Goal: Information Seeking & Learning: Find specific fact

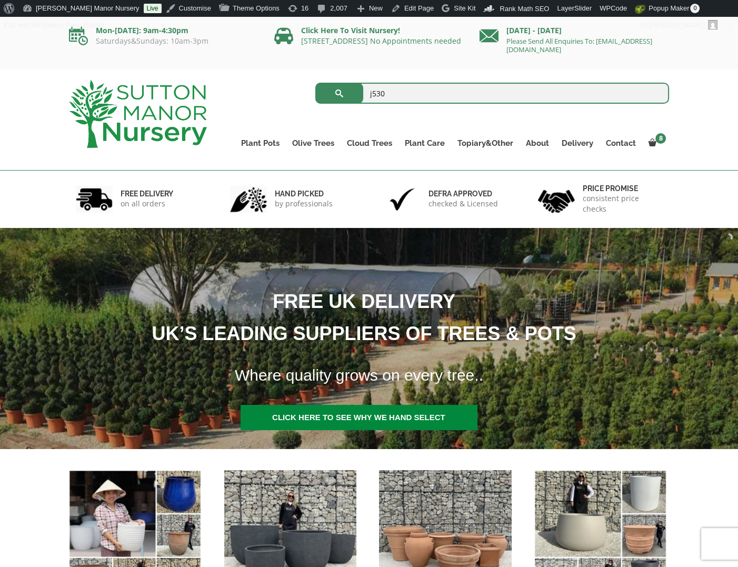
type input "j530"
click at [315, 83] on button "submit" at bounding box center [339, 93] width 48 height 21
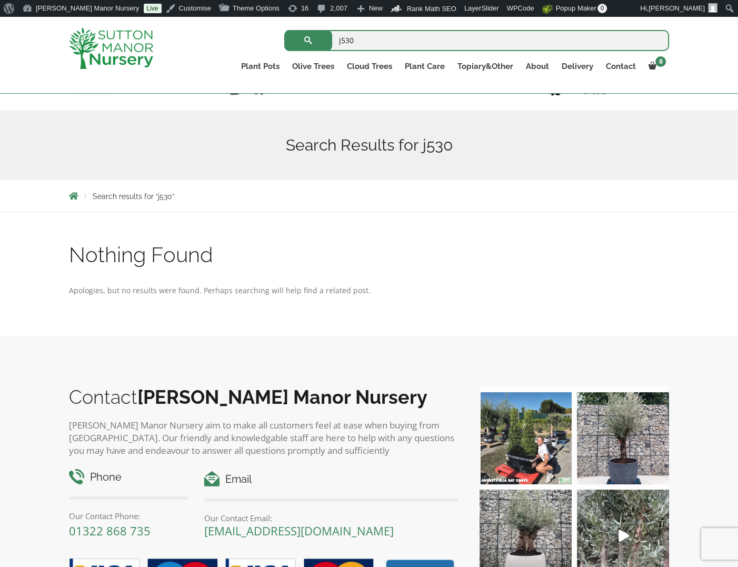
scroll to position [211, 0]
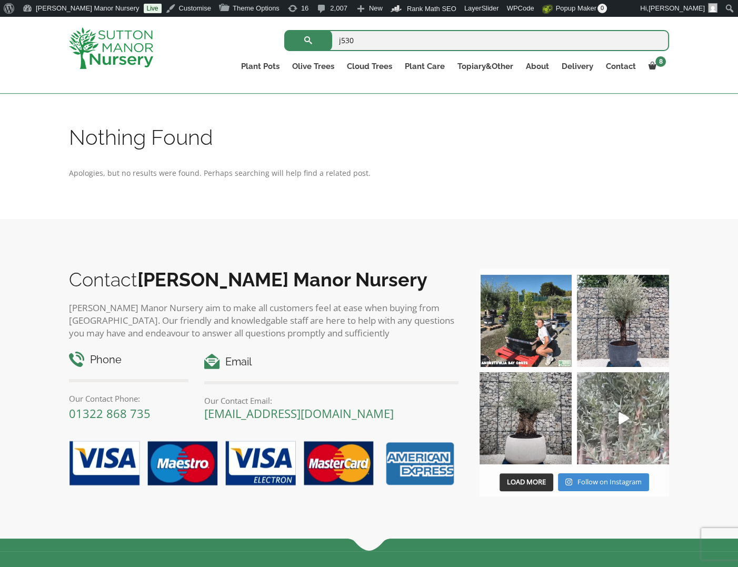
click at [630, 414] on img at bounding box center [623, 418] width 92 height 92
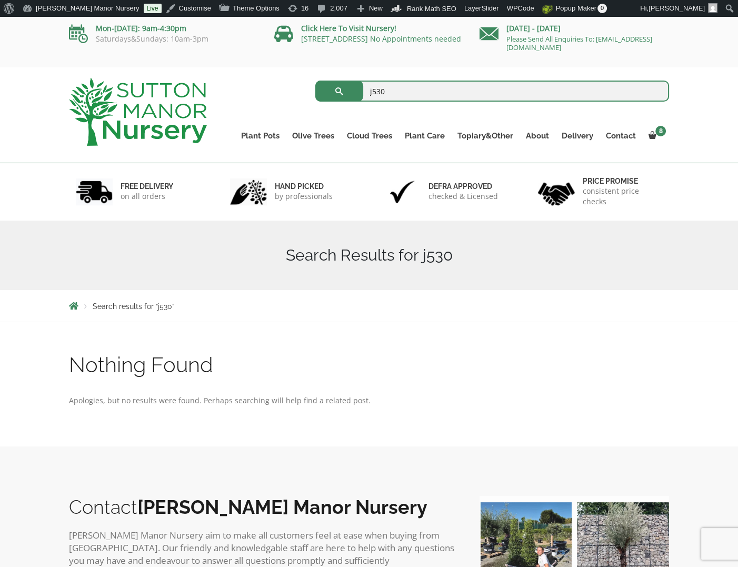
scroll to position [0, 0]
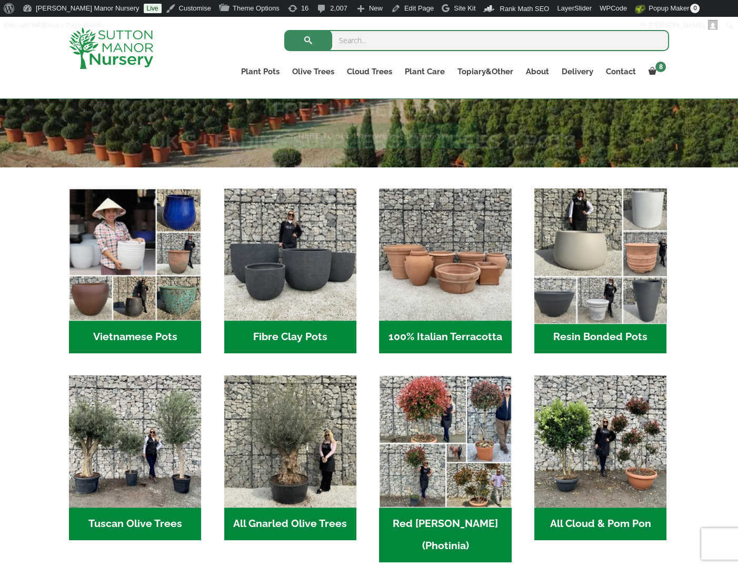
click at [630, 263] on img "Visit product category Resin Bonded Pots" at bounding box center [600, 254] width 139 height 139
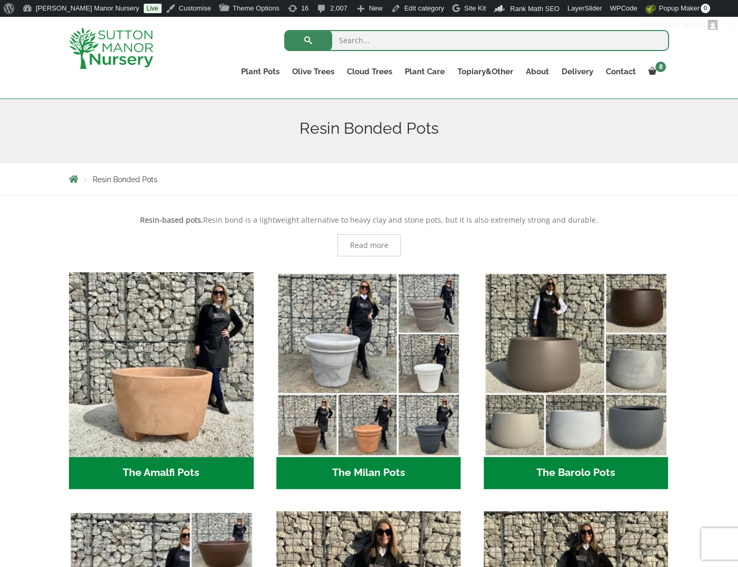
scroll to position [158, 0]
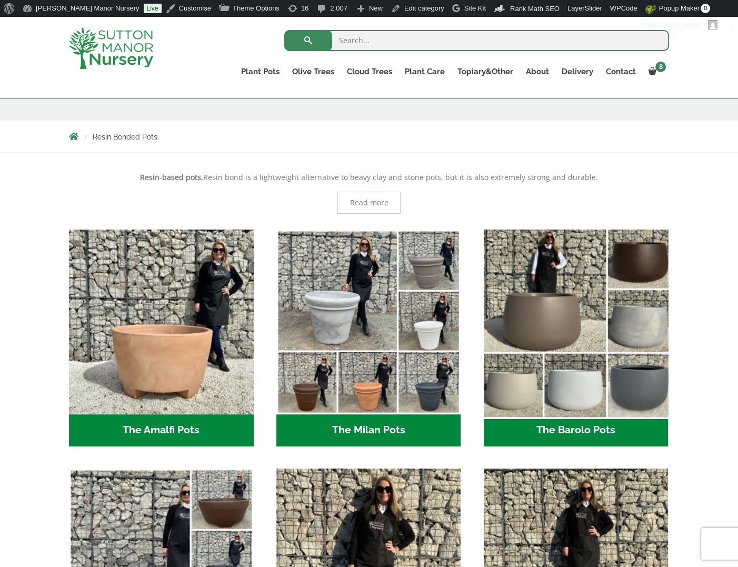
click at [608, 342] on img "Visit product category The Barolo Pots" at bounding box center [576, 322] width 194 height 194
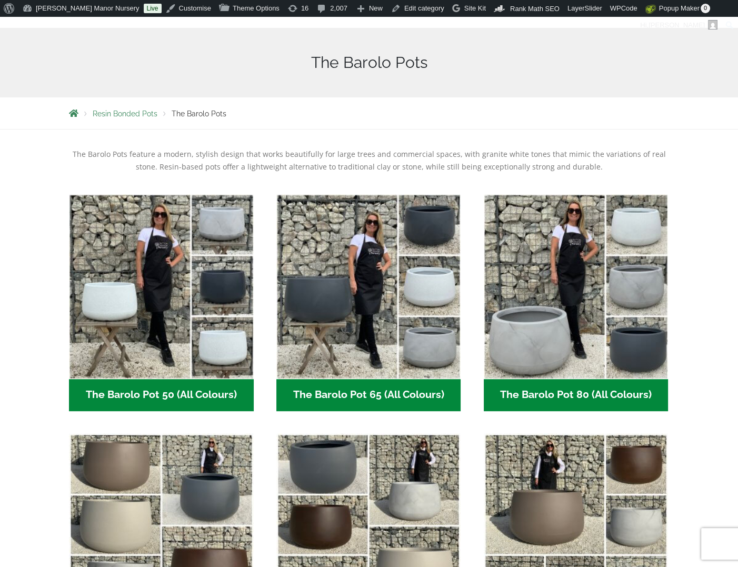
scroll to position [211, 0]
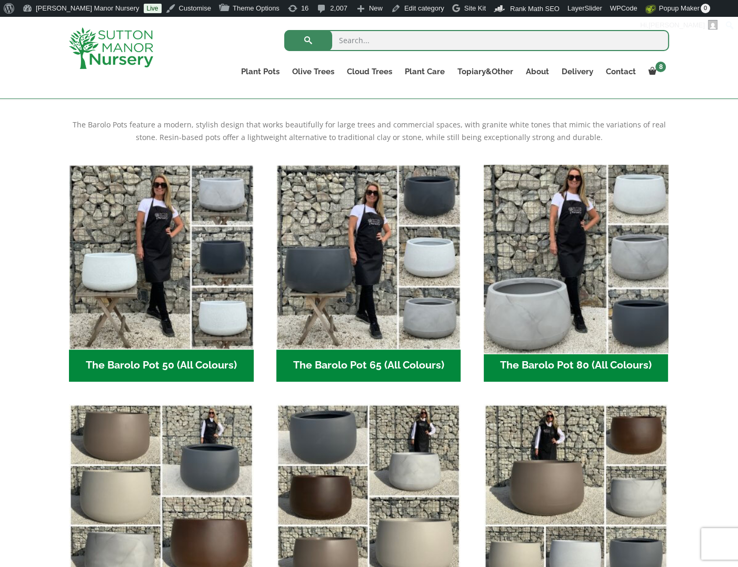
click at [556, 287] on img "Visit product category The Barolo Pot 80 (All Colours)" at bounding box center [576, 257] width 194 height 194
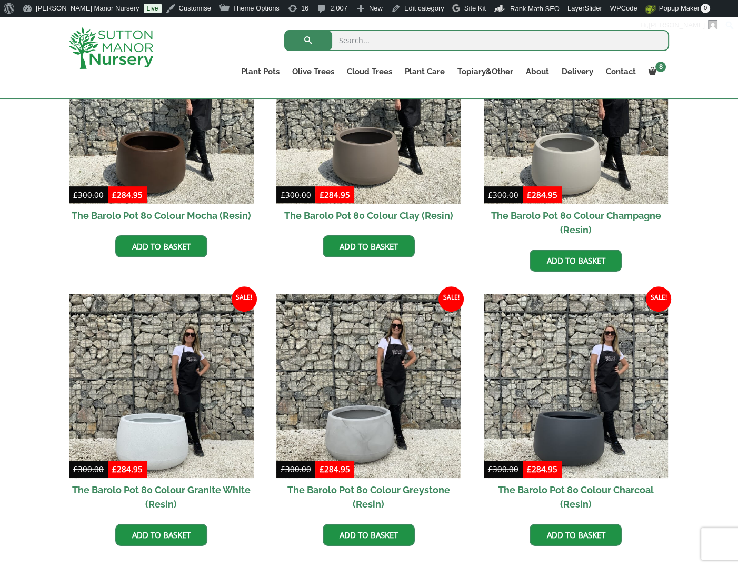
scroll to position [350, 0]
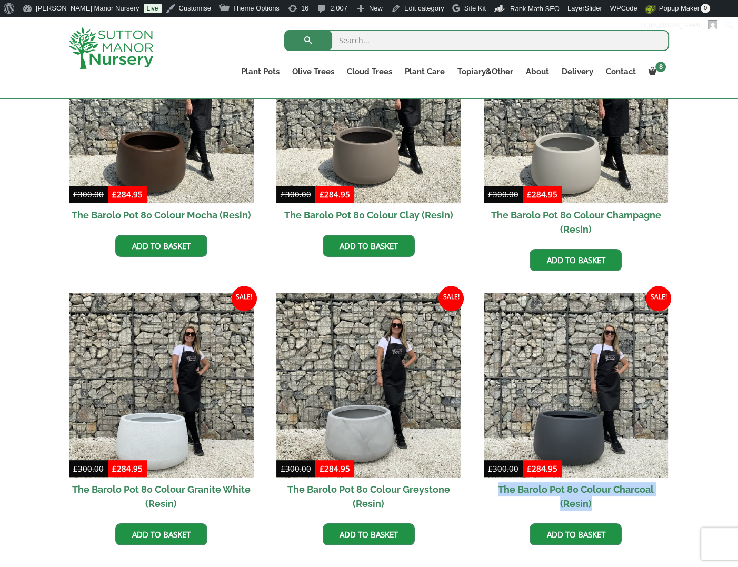
drag, startPoint x: 477, startPoint y: 481, endPoint x: 613, endPoint y: 500, distance: 137.7
click at [613, 500] on ul "Sale! £ 300.00 Original price was: £300.00. £ 284.95 Current price is: £284.95.…" at bounding box center [369, 292] width 600 height 549
copy h2 "The Barolo Pot 80 Colour Charcoal (Resin)"
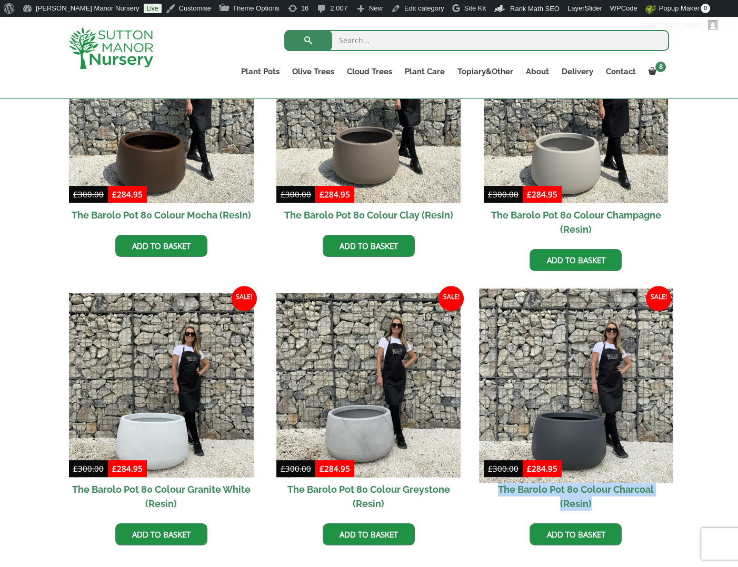
click at [556, 384] on img at bounding box center [576, 386] width 194 height 194
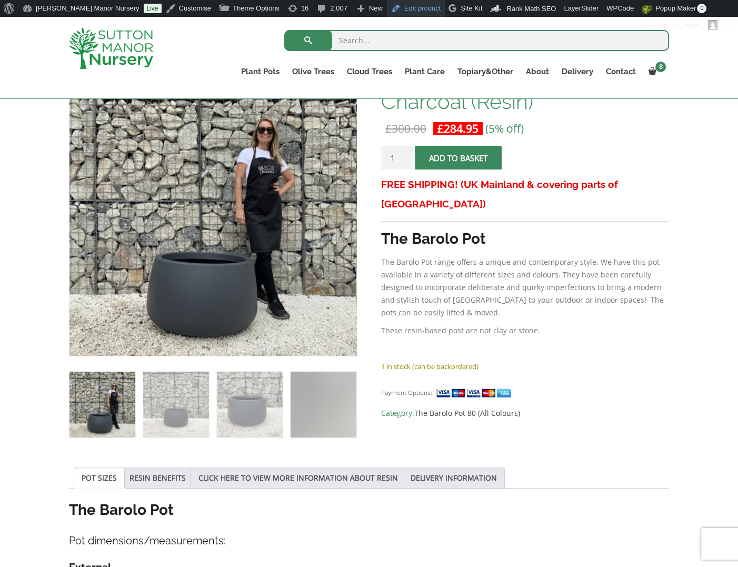
click at [387, 8] on link "Edit product" at bounding box center [416, 8] width 58 height 17
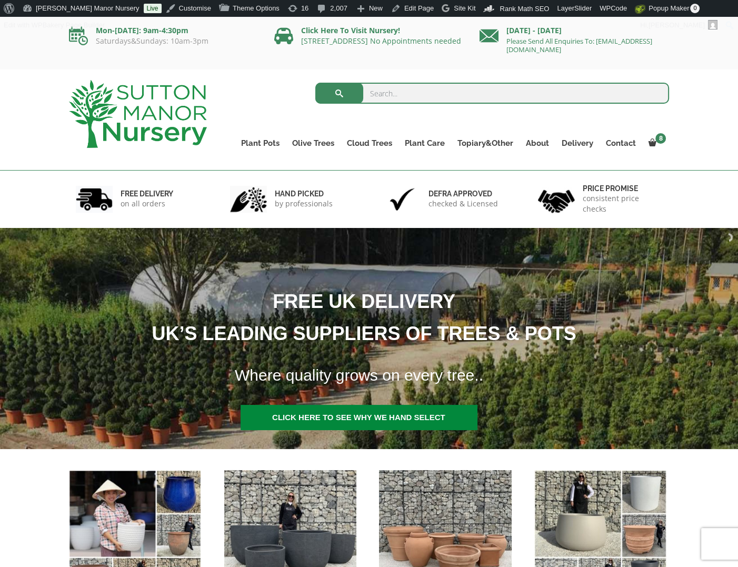
click at [382, 97] on input "search" at bounding box center [492, 93] width 354 height 21
type input "h116"
click at [315, 83] on button "submit" at bounding box center [339, 93] width 48 height 21
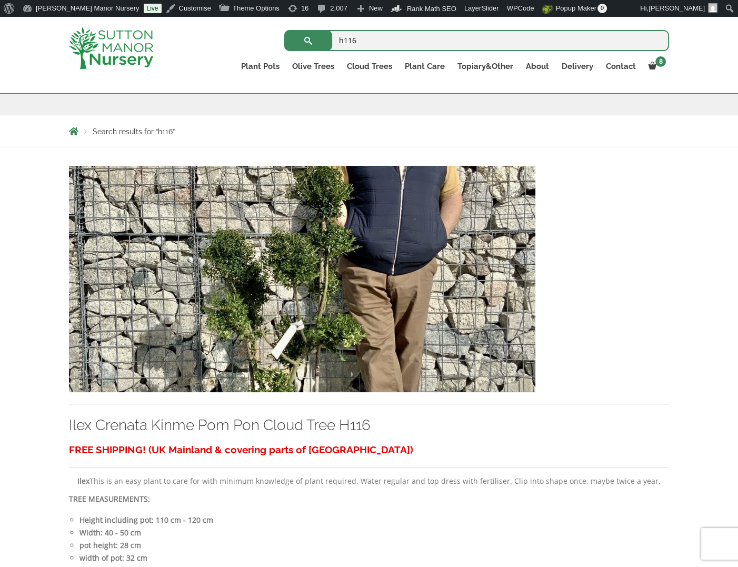
click at [280, 312] on img at bounding box center [302, 279] width 467 height 226
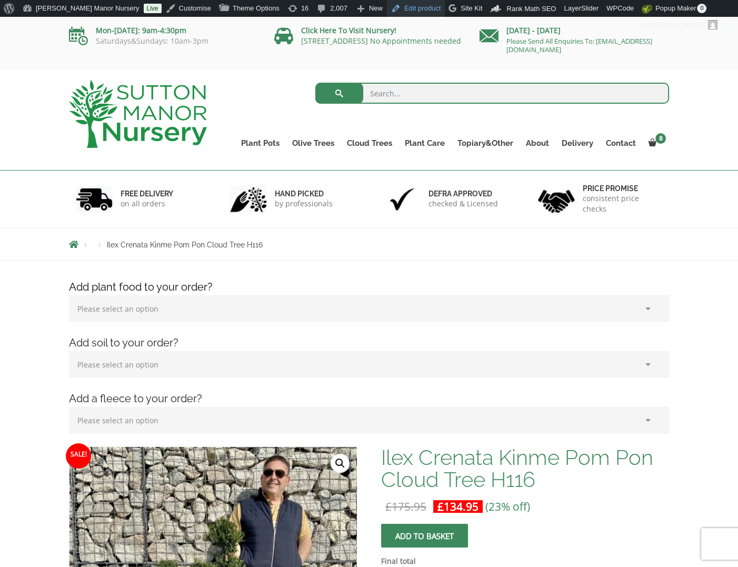
click at [387, 6] on link "Edit product" at bounding box center [416, 8] width 58 height 17
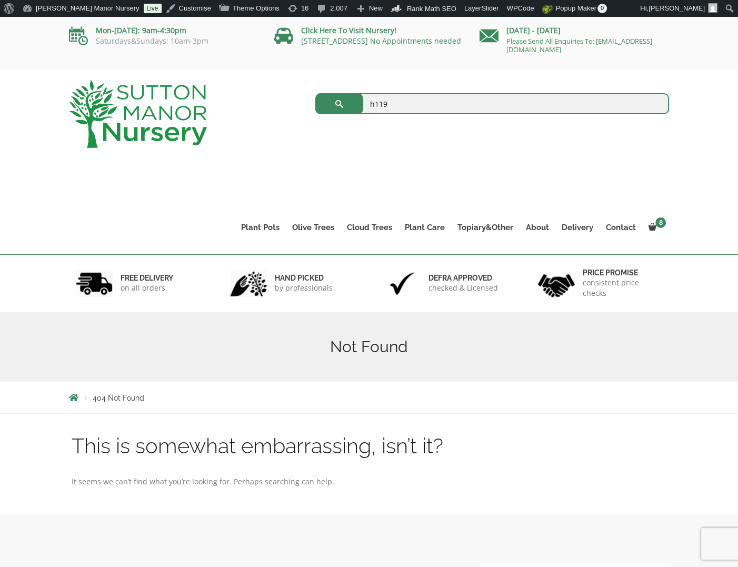
type input "h119"
click at [315, 93] on button "submit" at bounding box center [339, 103] width 48 height 21
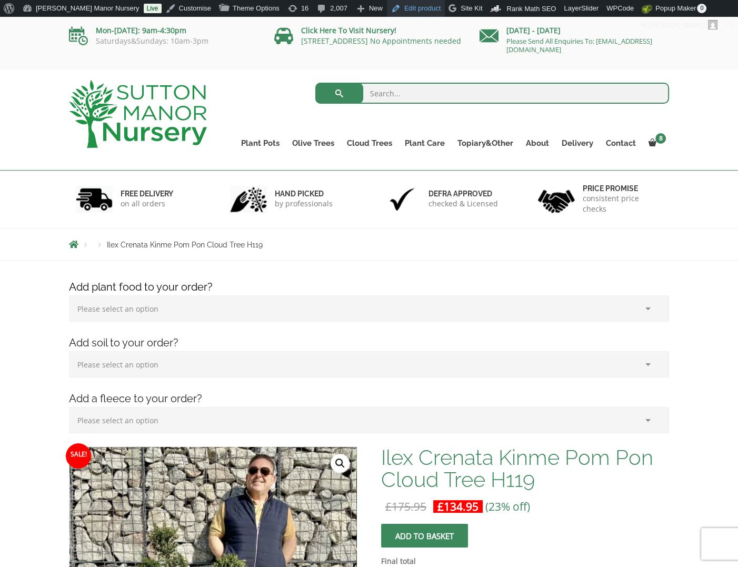
click at [387, 6] on link "Edit product" at bounding box center [416, 8] width 58 height 17
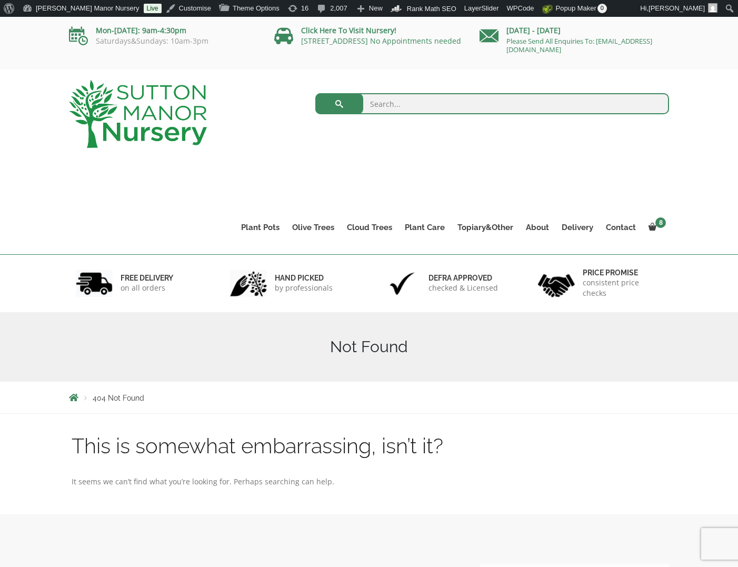
click at [407, 104] on input "search" at bounding box center [492, 103] width 354 height 21
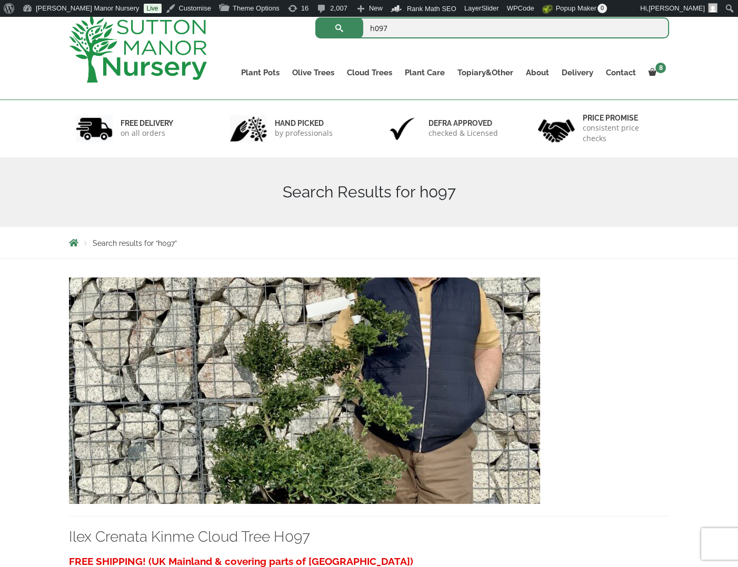
scroll to position [105, 0]
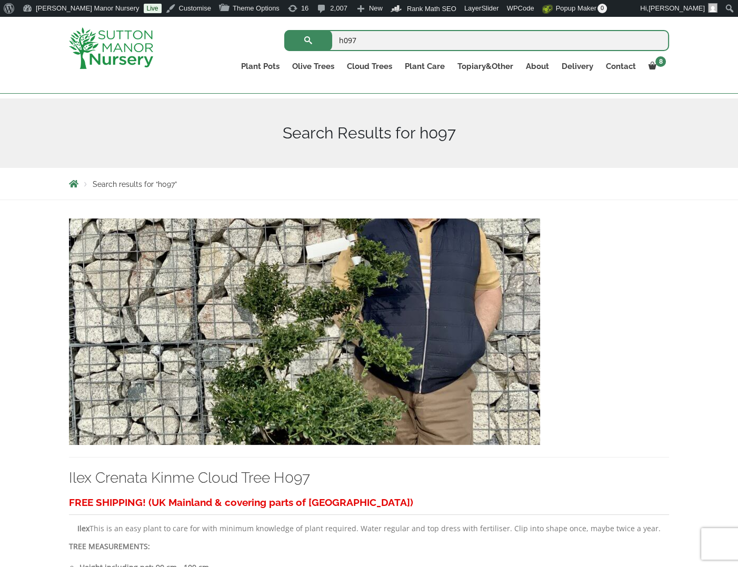
click at [314, 301] on img at bounding box center [304, 332] width 471 height 226
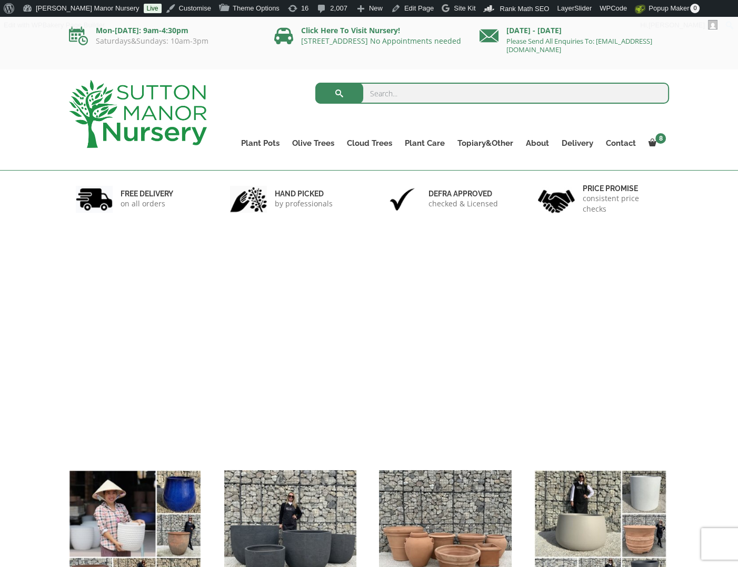
click at [445, 101] on input "search" at bounding box center [492, 93] width 354 height 21
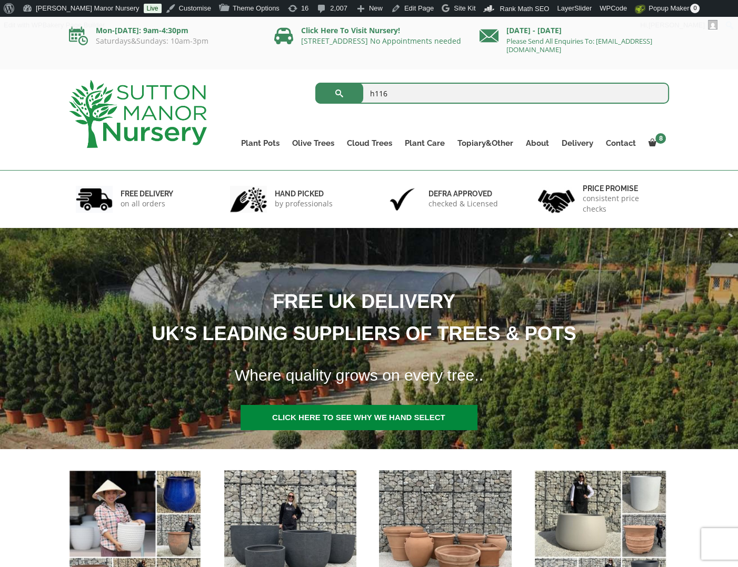
type input "h116"
click at [315, 83] on button "submit" at bounding box center [339, 93] width 48 height 21
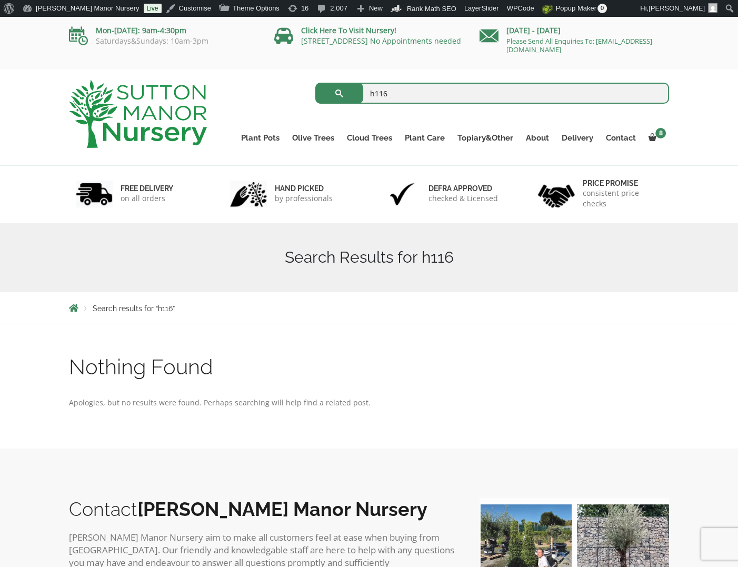
click at [399, 91] on input "h116" at bounding box center [492, 93] width 354 height 21
type input "h119"
click at [315, 83] on button "submit" at bounding box center [339, 93] width 48 height 21
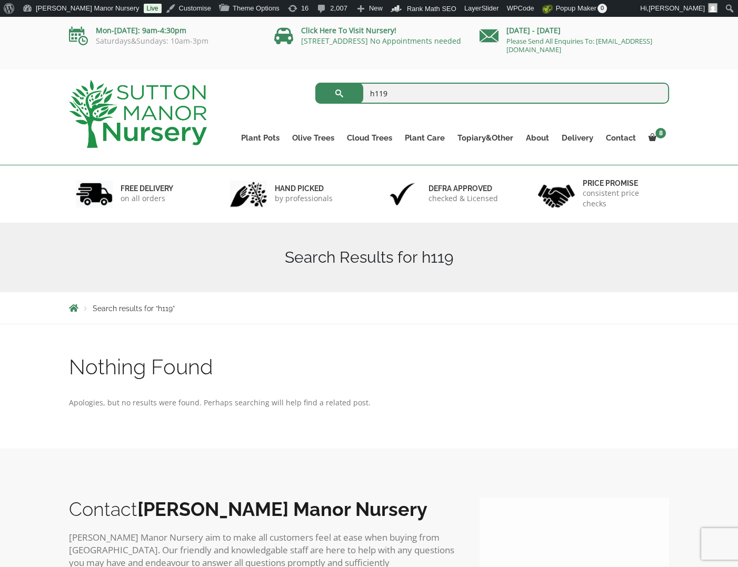
click at [419, 93] on input "h119" at bounding box center [492, 93] width 354 height 21
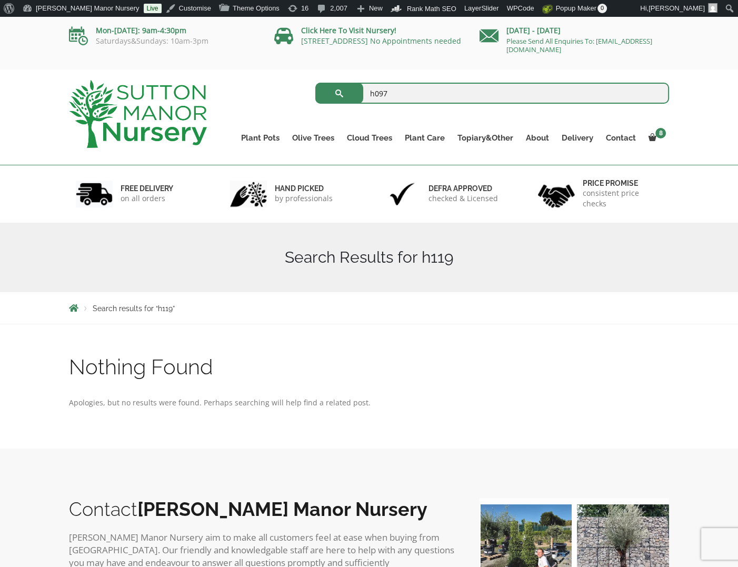
type input "h097"
click at [315, 83] on button "submit" at bounding box center [339, 93] width 48 height 21
